Goal: Transaction & Acquisition: Purchase product/service

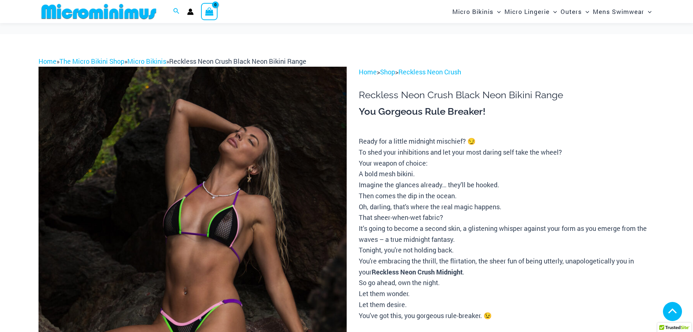
scroll to position [507, 0]
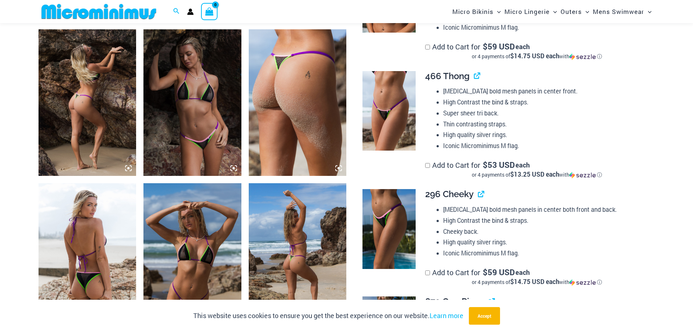
type input "**********"
click at [125, 107] on img at bounding box center [88, 102] width 98 height 147
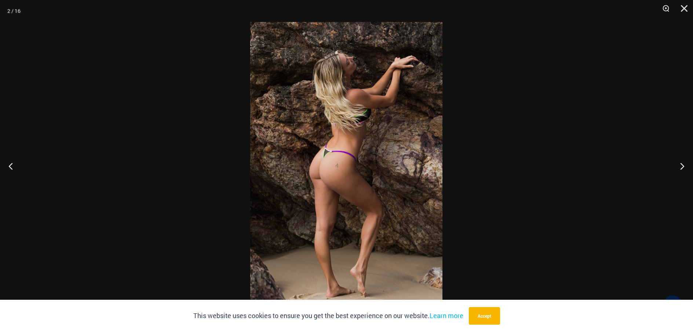
click at [121, 120] on div at bounding box center [346, 166] width 693 height 332
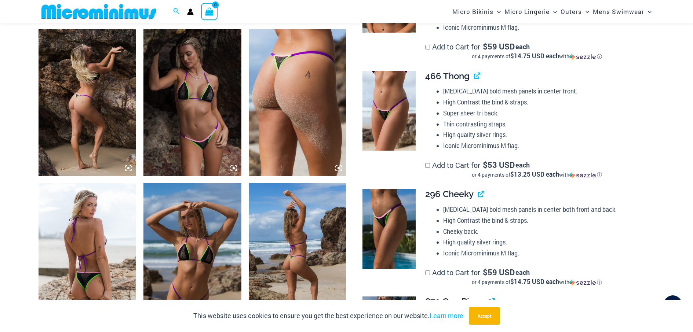
click at [129, 93] on img at bounding box center [88, 102] width 98 height 147
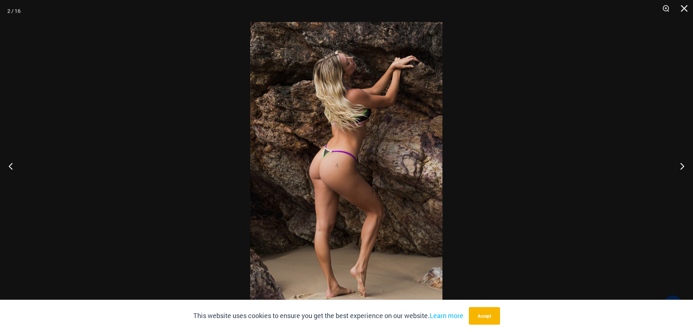
click at [338, 141] on img at bounding box center [346, 166] width 192 height 288
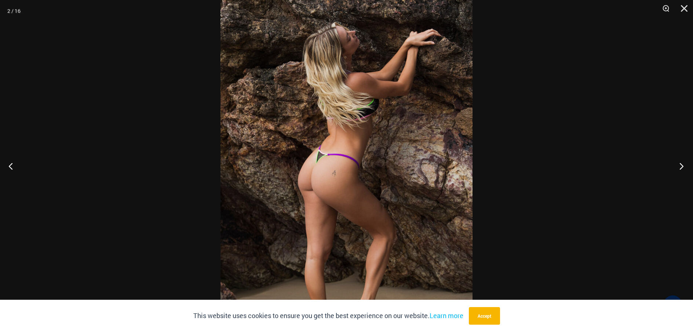
click at [681, 164] on button "Next" at bounding box center [680, 166] width 28 height 37
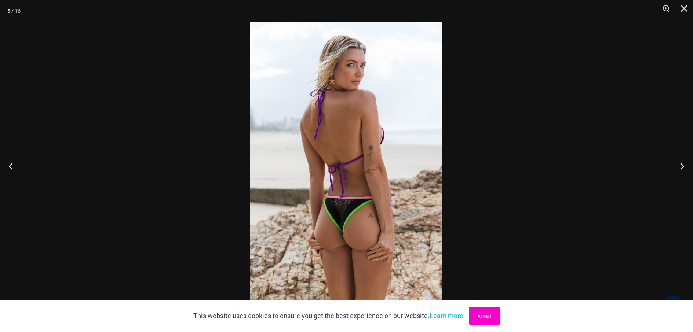
click at [492, 313] on button "Accept" at bounding box center [484, 316] width 31 height 18
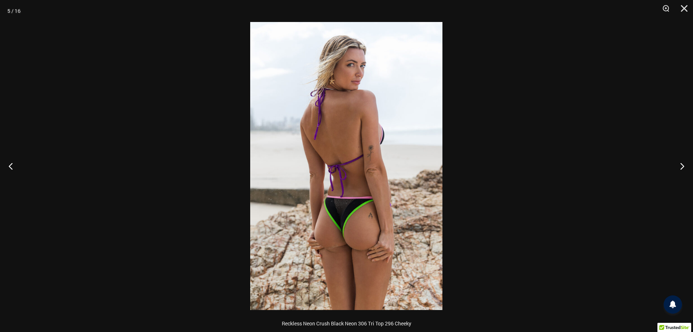
click at [423, 197] on img at bounding box center [346, 166] width 192 height 288
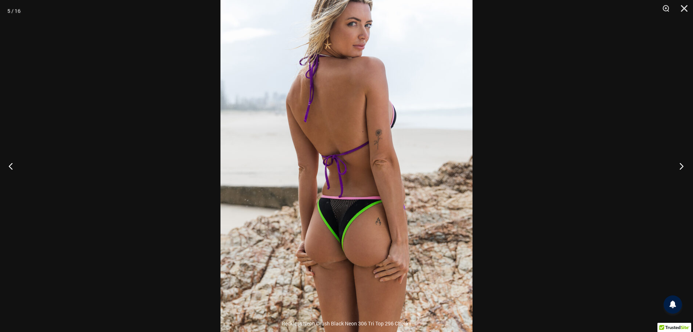
click at [683, 165] on button "Next" at bounding box center [680, 166] width 28 height 37
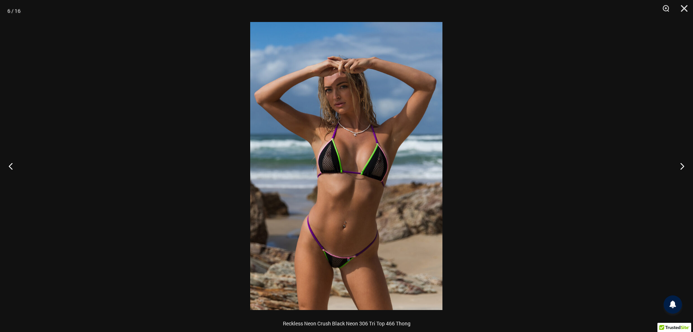
click at [371, 191] on img at bounding box center [346, 166] width 192 height 288
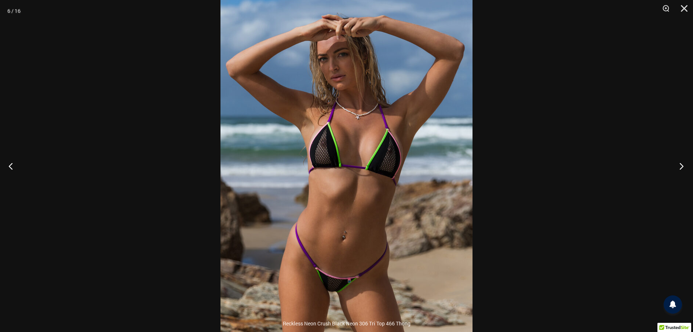
click at [679, 167] on button "Next" at bounding box center [680, 166] width 28 height 37
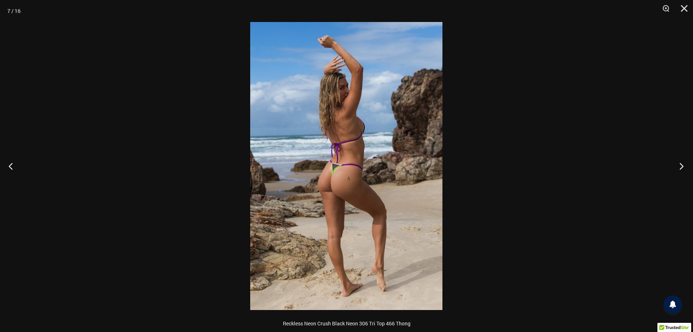
click at [681, 166] on button "Next" at bounding box center [680, 166] width 28 height 37
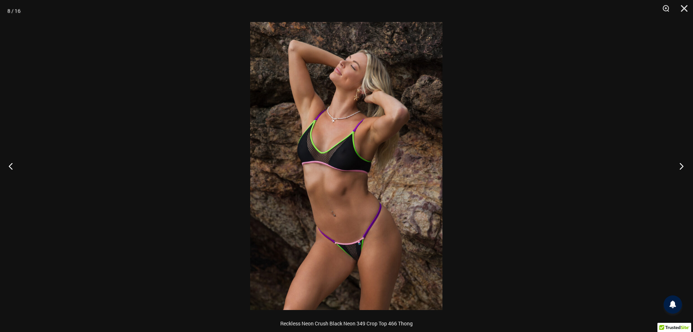
click at [681, 166] on button "Next" at bounding box center [680, 166] width 28 height 37
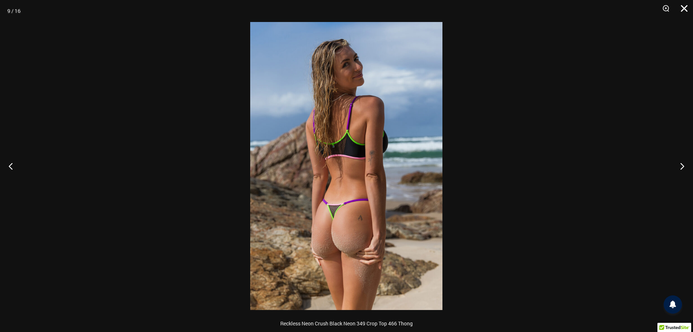
click at [682, 12] on button "Close" at bounding box center [681, 11] width 18 height 22
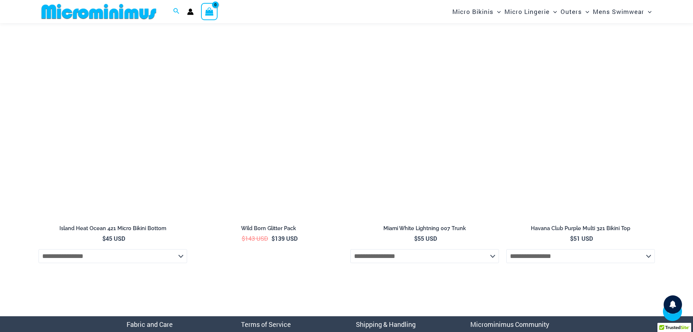
scroll to position [2948, 0]
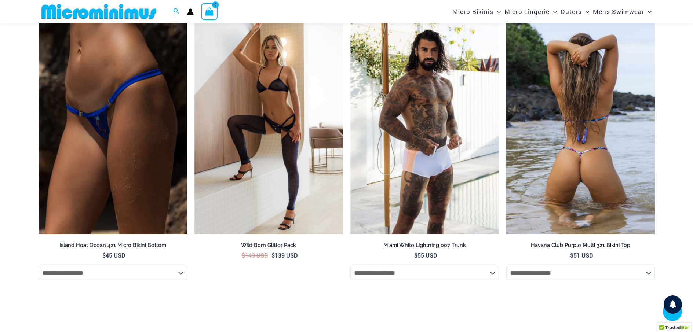
click at [564, 139] on img at bounding box center [580, 122] width 149 height 223
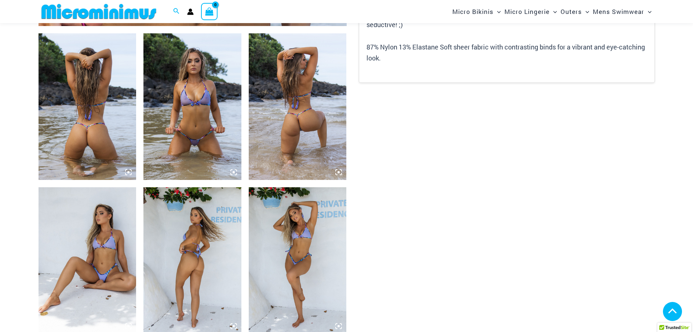
scroll to position [507, 0]
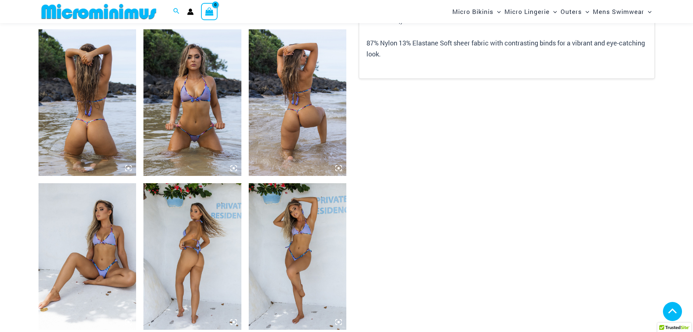
type input "**********"
click at [119, 107] on img at bounding box center [88, 102] width 98 height 147
